Goal: Navigation & Orientation: Understand site structure

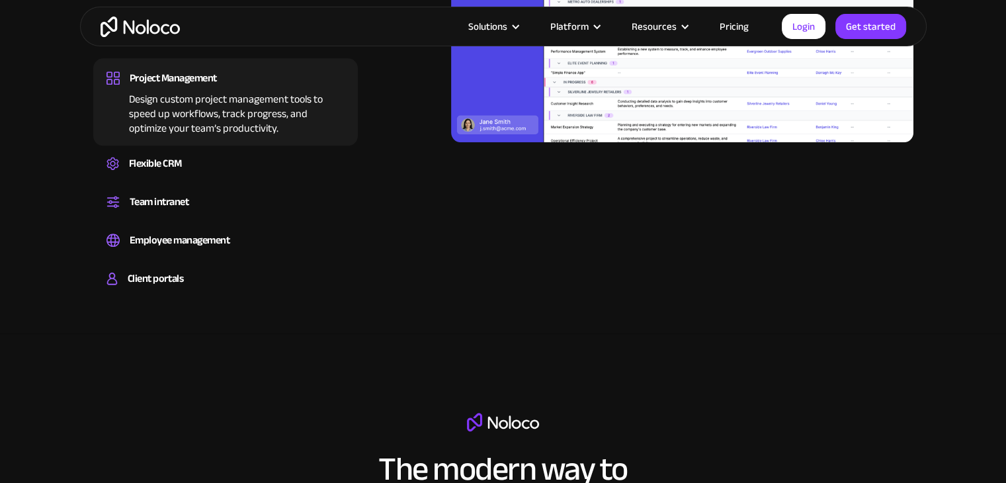
scroll to position [1434, 0]
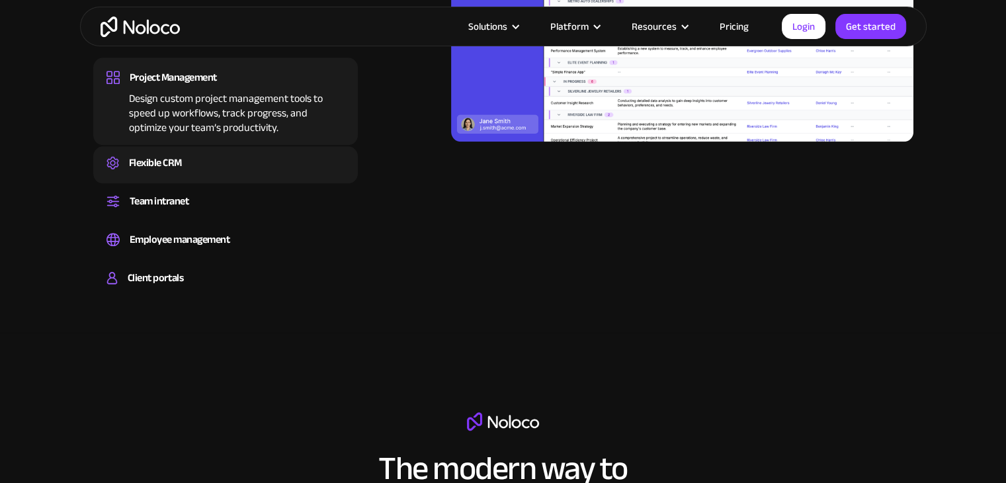
click at [155, 167] on div "Flexible CRM" at bounding box center [155, 163] width 53 height 20
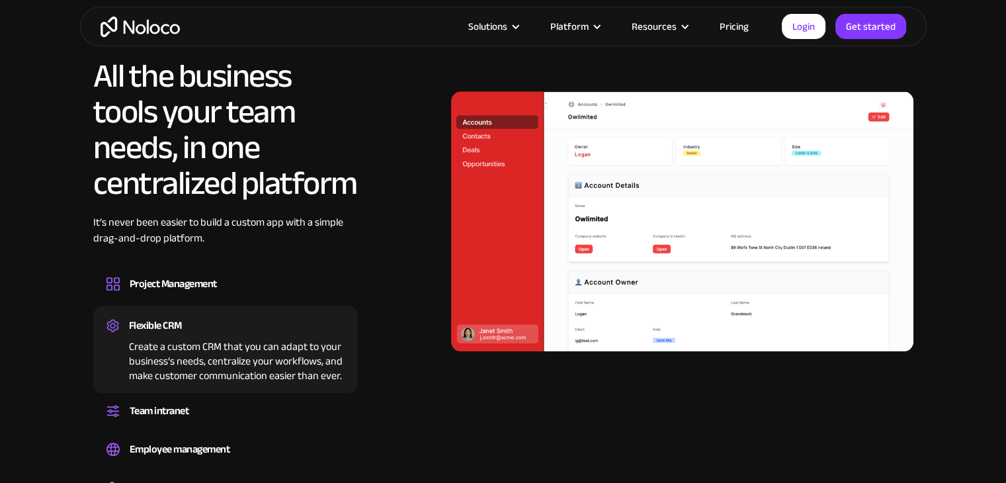
scroll to position [1227, 0]
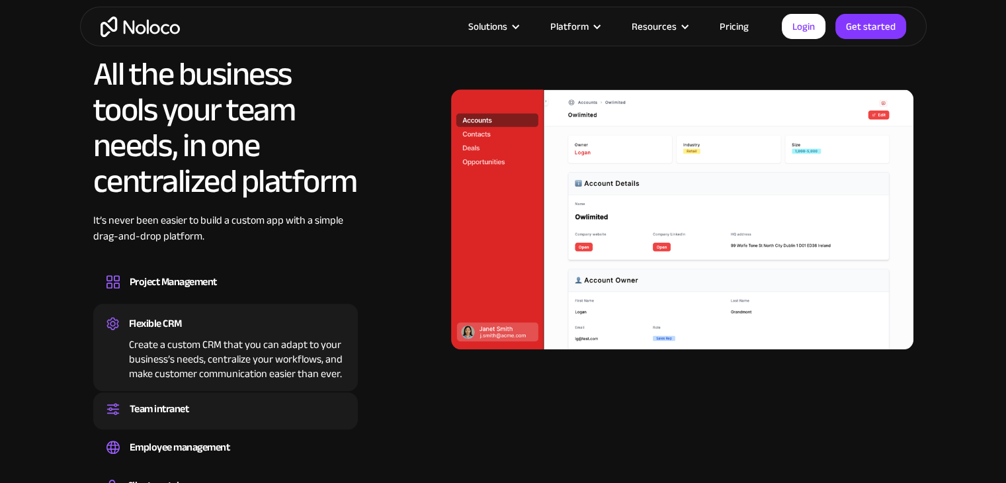
click at [185, 411] on div "Team intranet" at bounding box center [160, 409] width 60 height 20
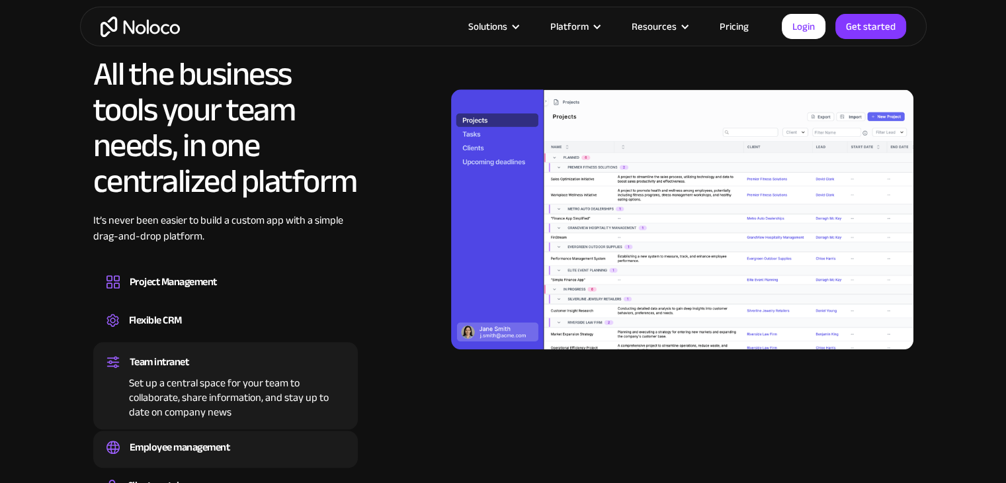
click at [198, 442] on div "Employee management" at bounding box center [180, 447] width 101 height 20
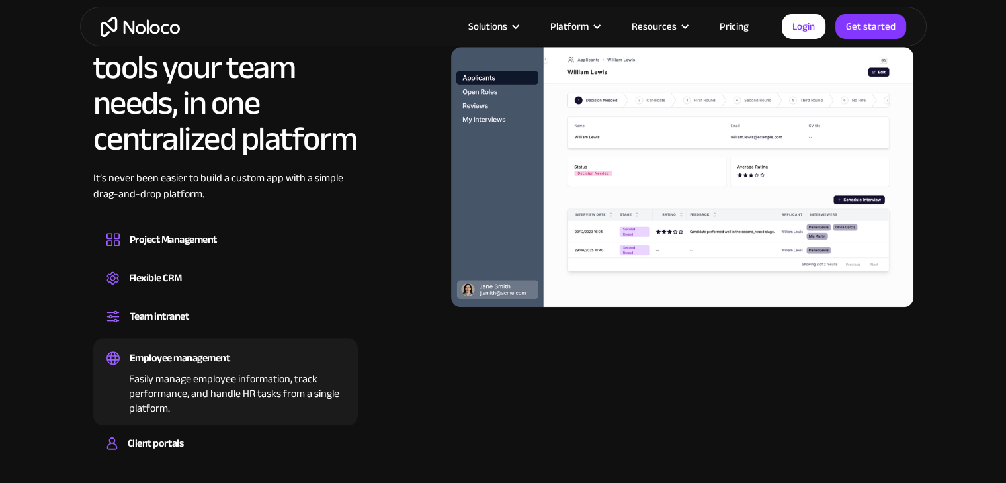
scroll to position [1275, 0]
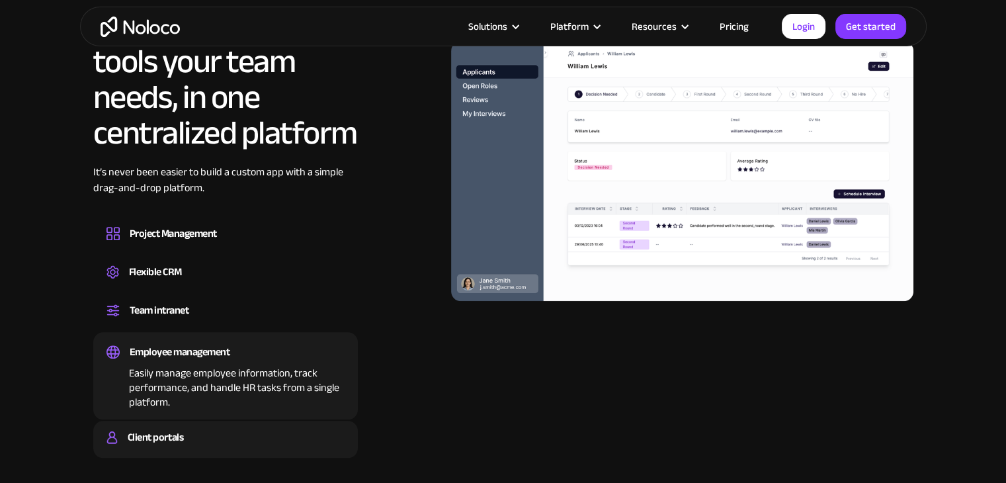
click at [185, 441] on div "Client portals" at bounding box center [226, 437] width 238 height 20
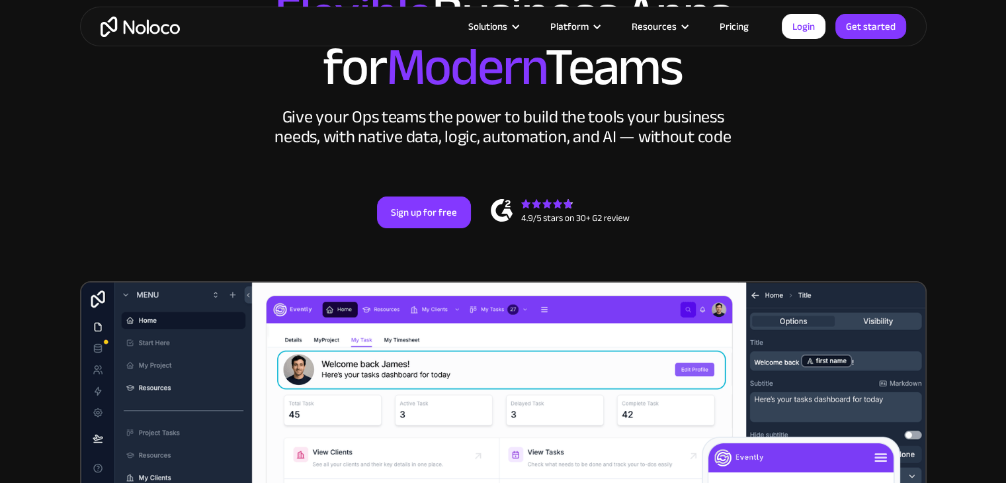
scroll to position [0, 0]
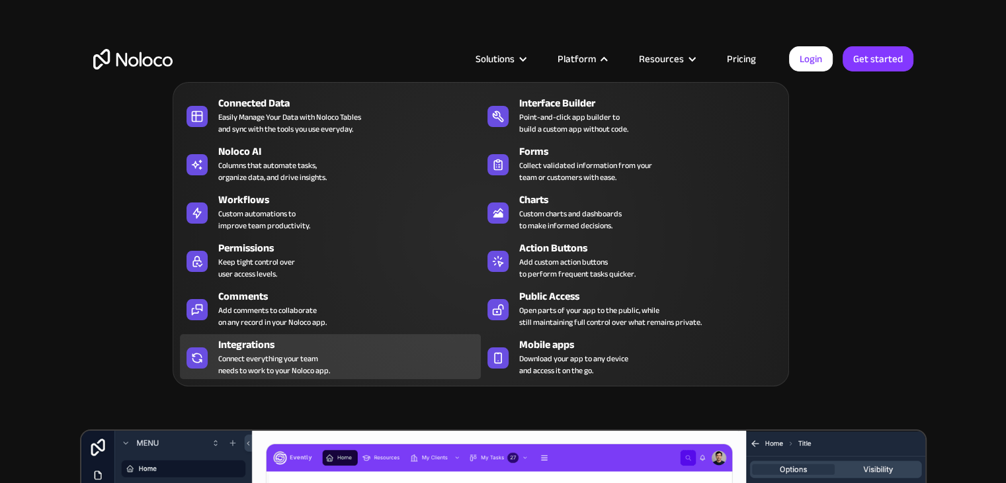
click at [302, 368] on div "Connect everything your team needs to work to your Noloco app." at bounding box center [274, 365] width 112 height 24
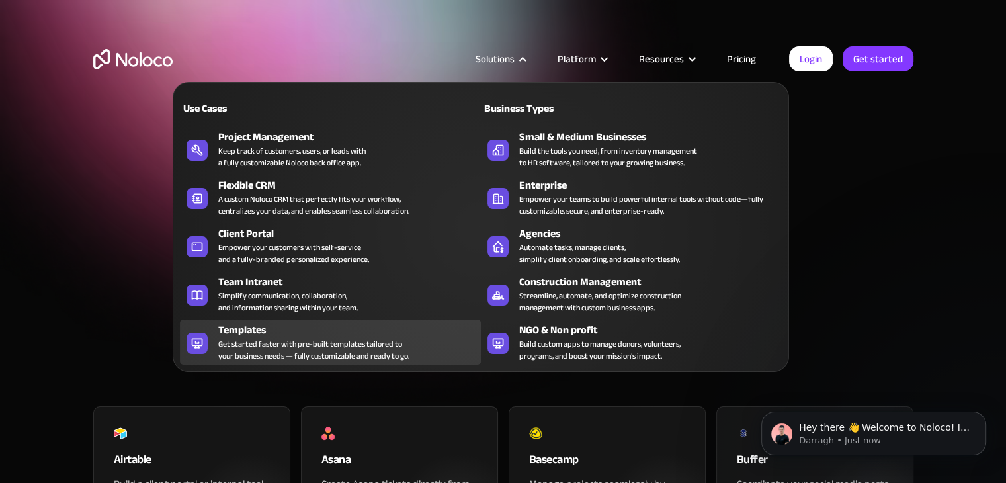
click at [328, 342] on div "Get started faster with pre-built templates tailored to your business needs — f…" at bounding box center [313, 350] width 191 height 24
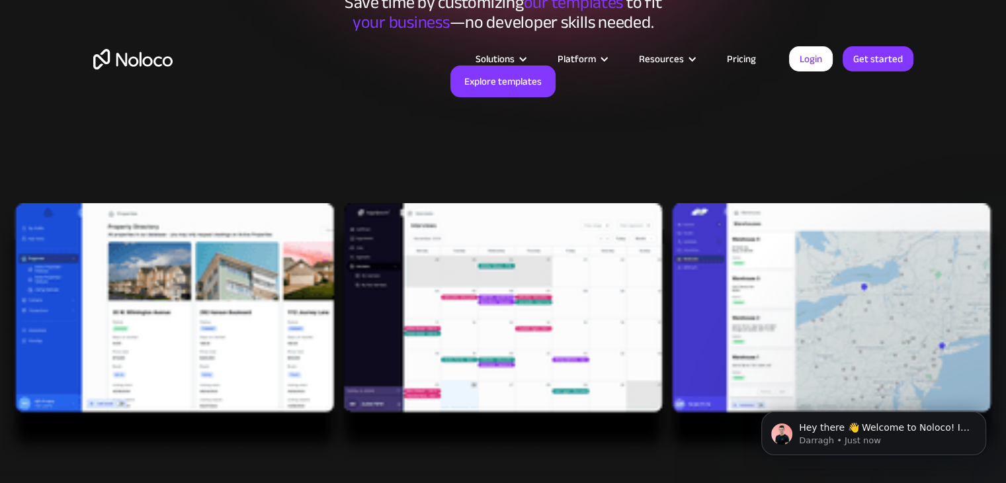
scroll to position [277, 0]
